Goal: Information Seeking & Learning: Learn about a topic

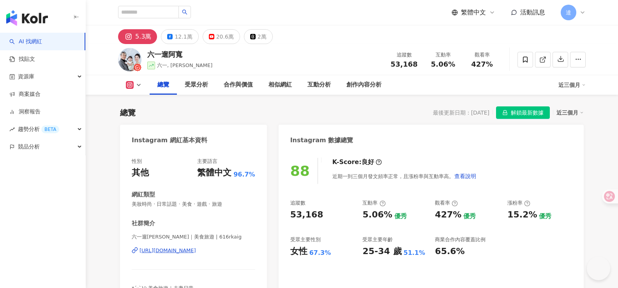
scroll to position [507, 0]
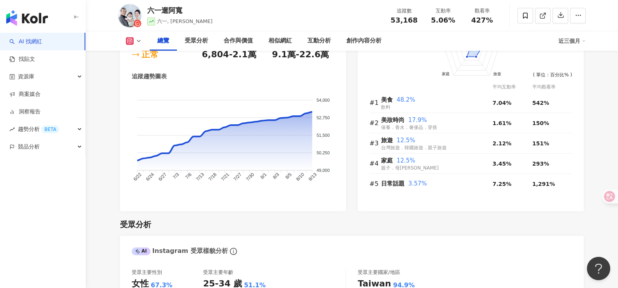
click at [577, 105] on div "前往申請試用方案解鎖 ( 立即註冊 ) 美食 美妝時尚 旅遊 家庭 日常話題 50 40 30 20 10 0 ( 單位：百分比% ) 平均互動率 平均觀看率…" at bounding box center [471, 107] width 226 height 208
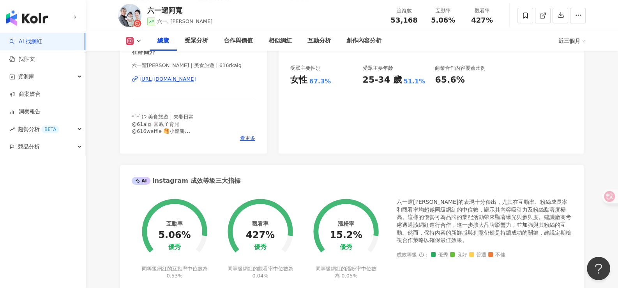
scroll to position [0, 0]
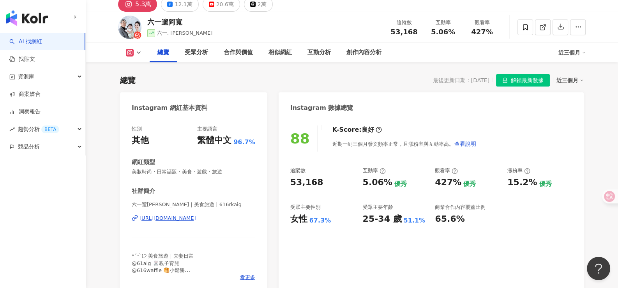
scroll to position [117, 0]
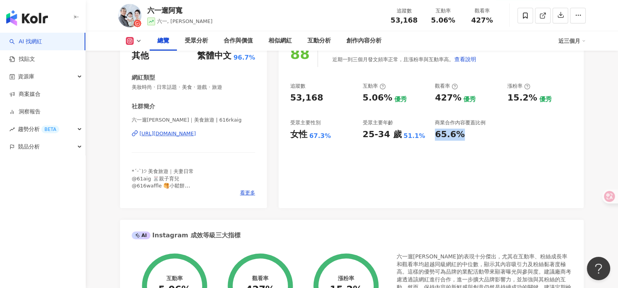
drag, startPoint x: 436, startPoint y: 132, endPoint x: 492, endPoint y: 130, distance: 56.2
click at [492, 130] on div "65.6%" at bounding box center [467, 135] width 65 height 12
click at [491, 148] on div "88 K-Score : 良好 近期一到三個月發文頻率正常，且漲粉率與互動率高。 查看說明 追蹤數 53,168 互動率 5.06% 優秀 觀看率 427% …" at bounding box center [431, 120] width 305 height 175
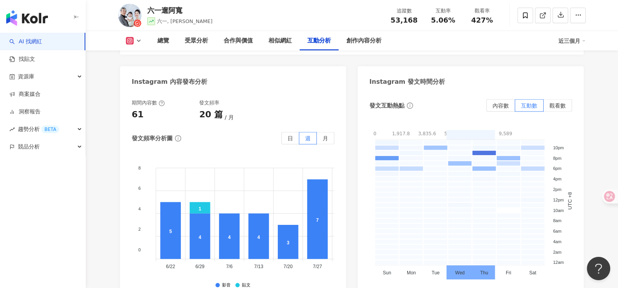
scroll to position [1989, 0]
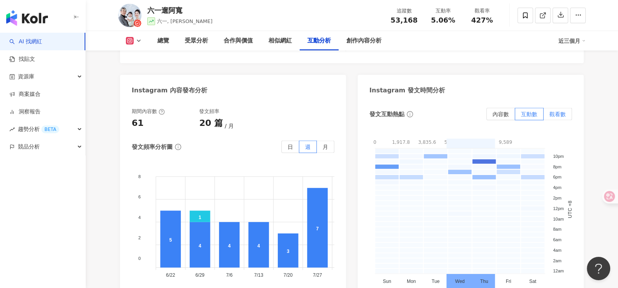
click at [559, 108] on label "觀看數" at bounding box center [558, 114] width 28 height 12
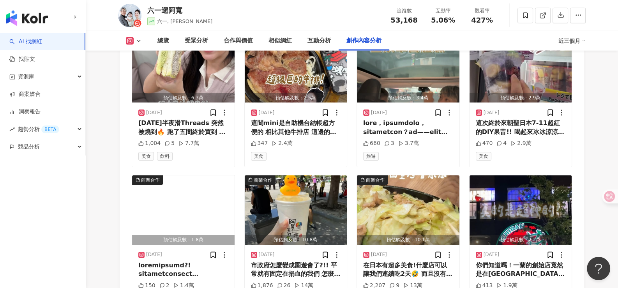
scroll to position [2787, 0]
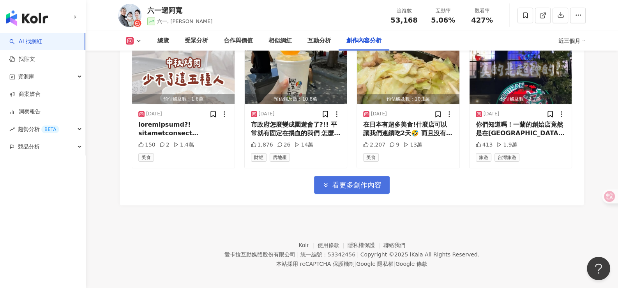
click at [357, 185] on span "看更多創作內容" at bounding box center [357, 185] width 49 height 9
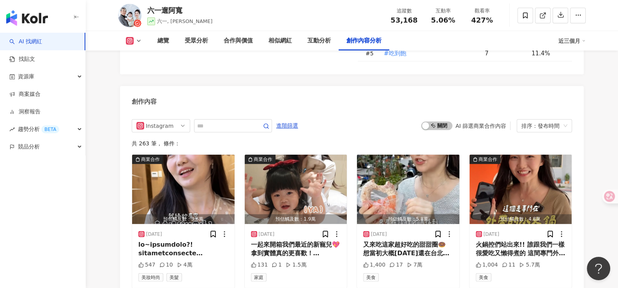
scroll to position [2397, 0]
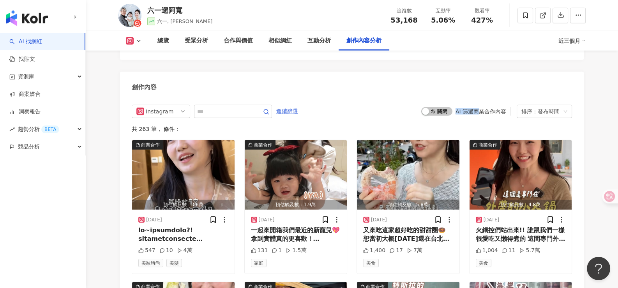
drag, startPoint x: 457, startPoint y: 107, endPoint x: 482, endPoint y: 107, distance: 24.2
click at [482, 108] on div "AI 篩選商業合作內容" at bounding box center [481, 111] width 51 height 6
click at [449, 108] on span "啟動 關閉" at bounding box center [437, 111] width 31 height 9
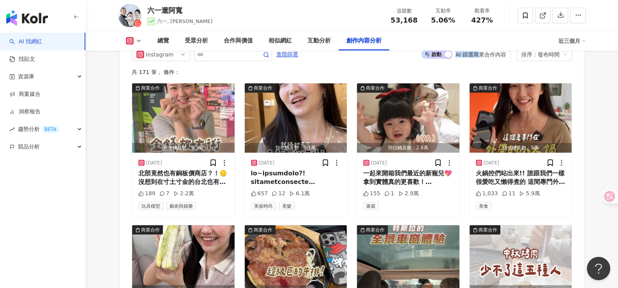
scroll to position [2377, 0]
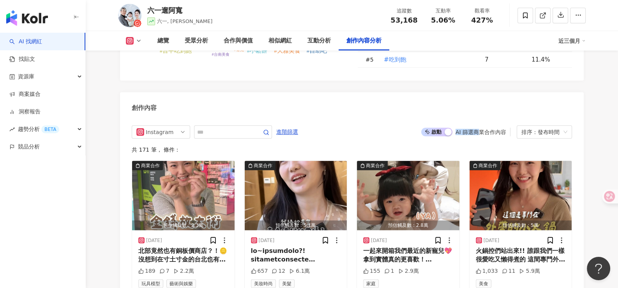
click at [469, 132] on div "AI 篩選商業合作內容" at bounding box center [481, 132] width 51 height 6
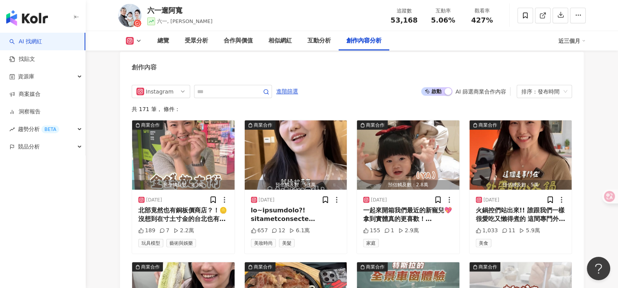
scroll to position [2454, 0]
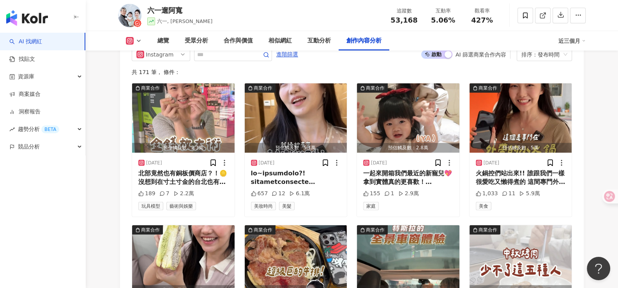
click at [122, 191] on div "Instagram 進階篩選 啟動 關閉 AI 篩選商業合作內容 排序：發布時間 共 171 筆 ， 條件： 商業合作 預估觸及數：2.3萬 2025/9/1…" at bounding box center [352, 289] width 464 height 498
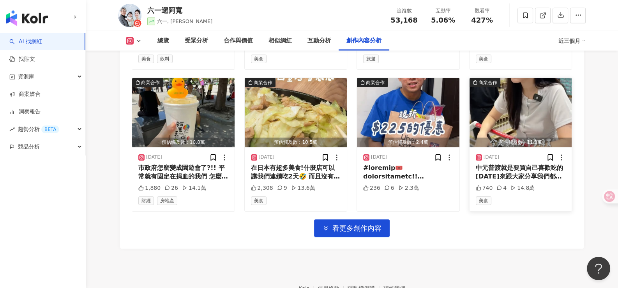
scroll to position [2766, 0]
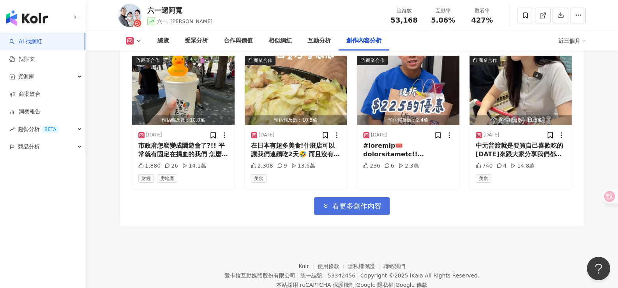
click at [372, 204] on span "看更多創作內容" at bounding box center [357, 206] width 49 height 9
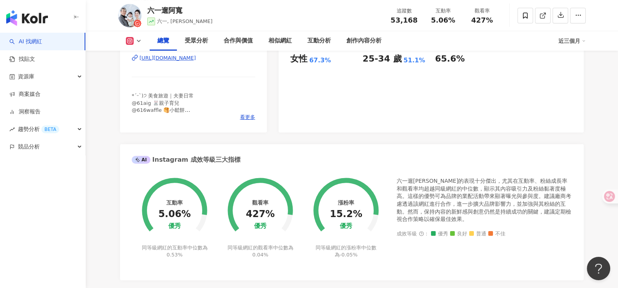
scroll to position [0, 0]
